Goal: Check status

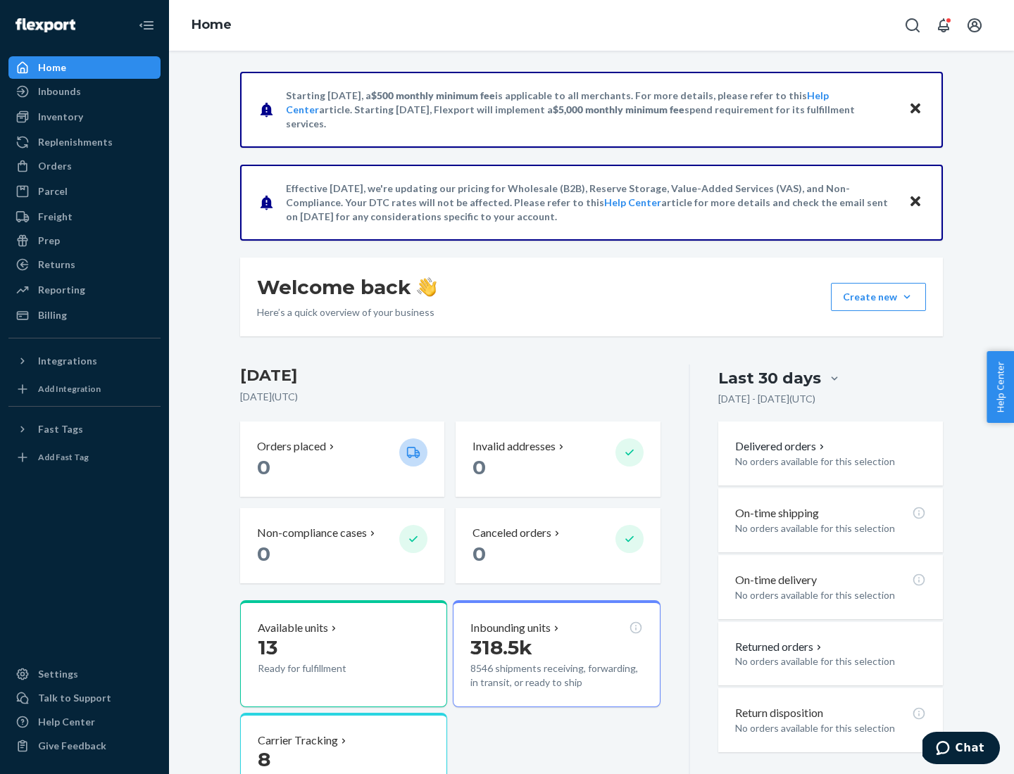
click at [907, 297] on button "Create new Create new inbound Create new order Create new product" at bounding box center [878, 297] width 95 height 28
click at [58, 92] on div "Inbounds" at bounding box center [59, 91] width 43 height 14
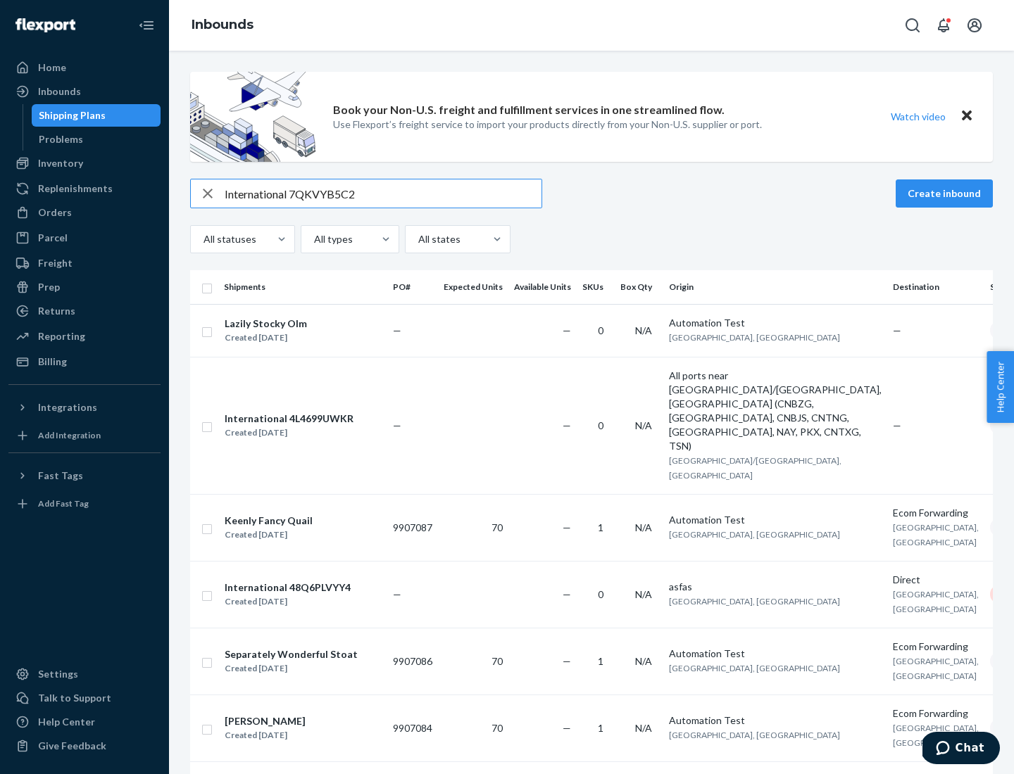
type input "International 7QKVYB5C29"
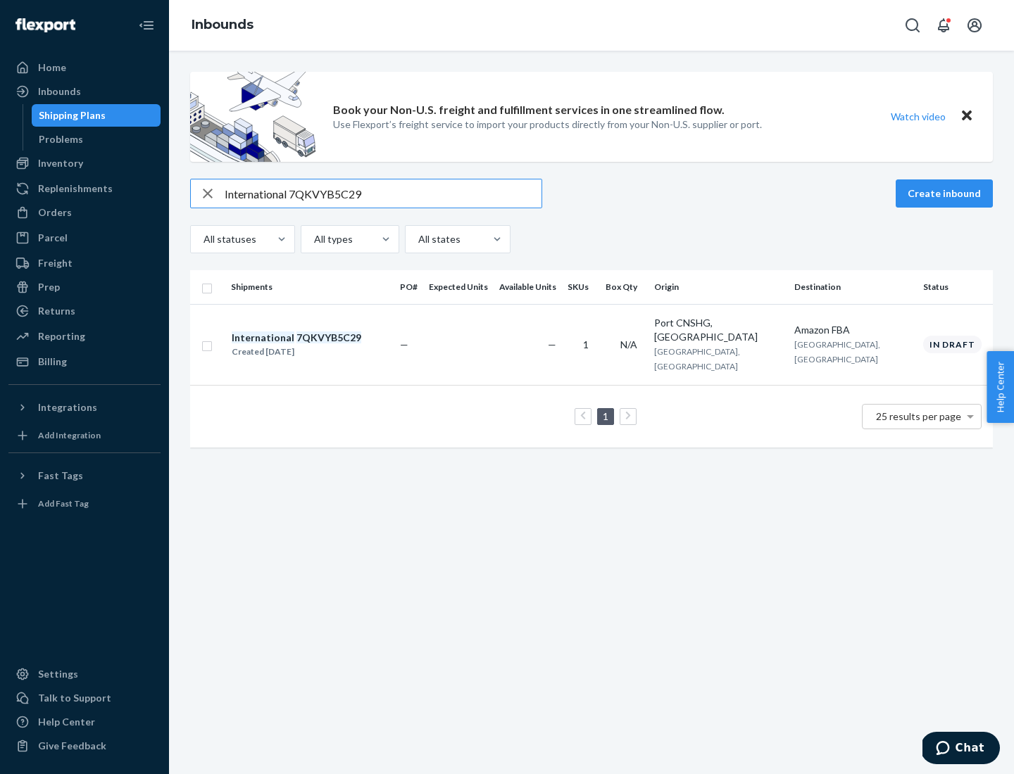
click at [320, 345] on div "Created [DATE]" at bounding box center [297, 352] width 130 height 14
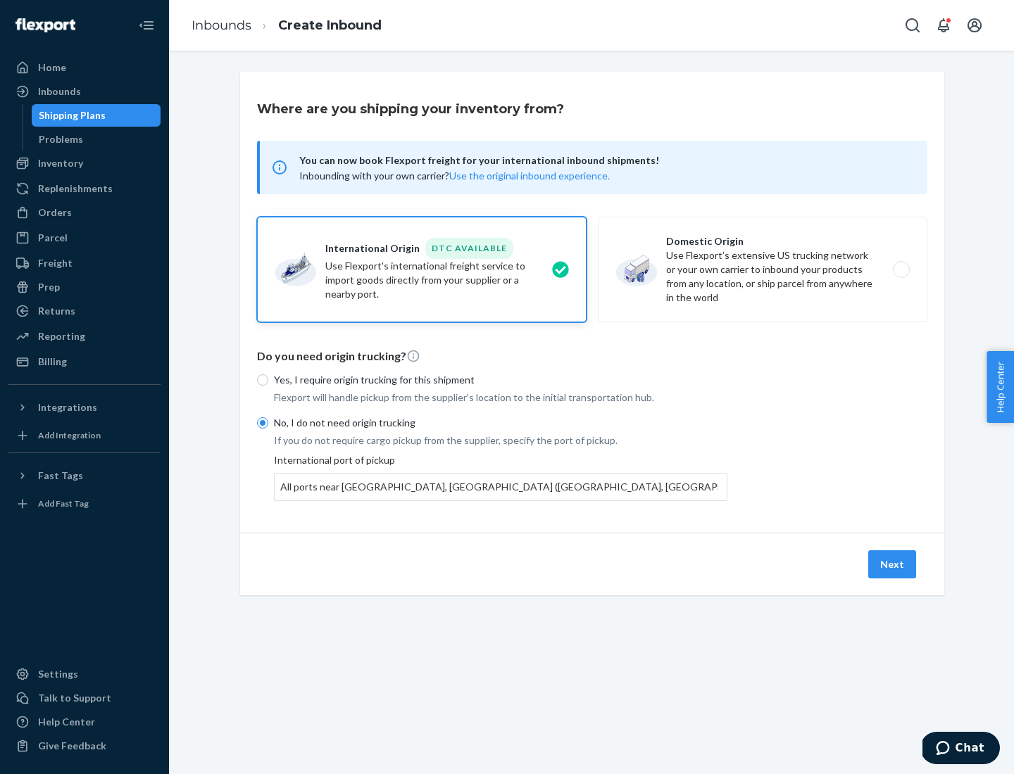
click at [893, 564] on button "Next" at bounding box center [892, 564] width 48 height 28
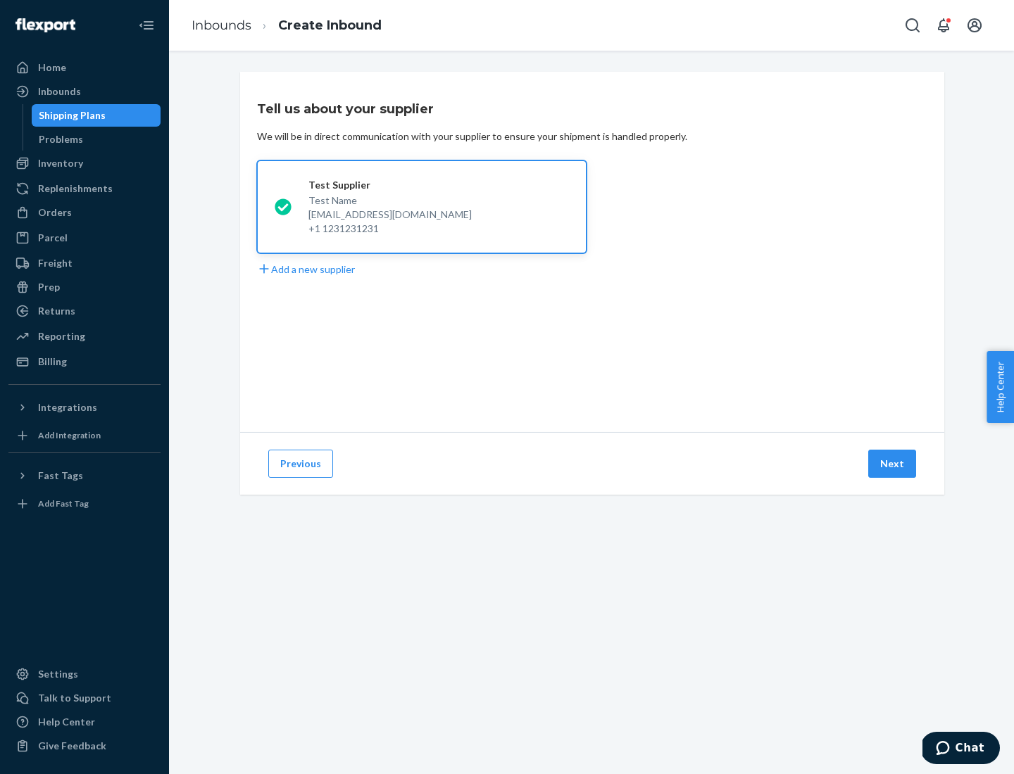
click at [893, 464] on button "Next" at bounding box center [892, 464] width 48 height 28
